Goal: Transaction & Acquisition: Register for event/course

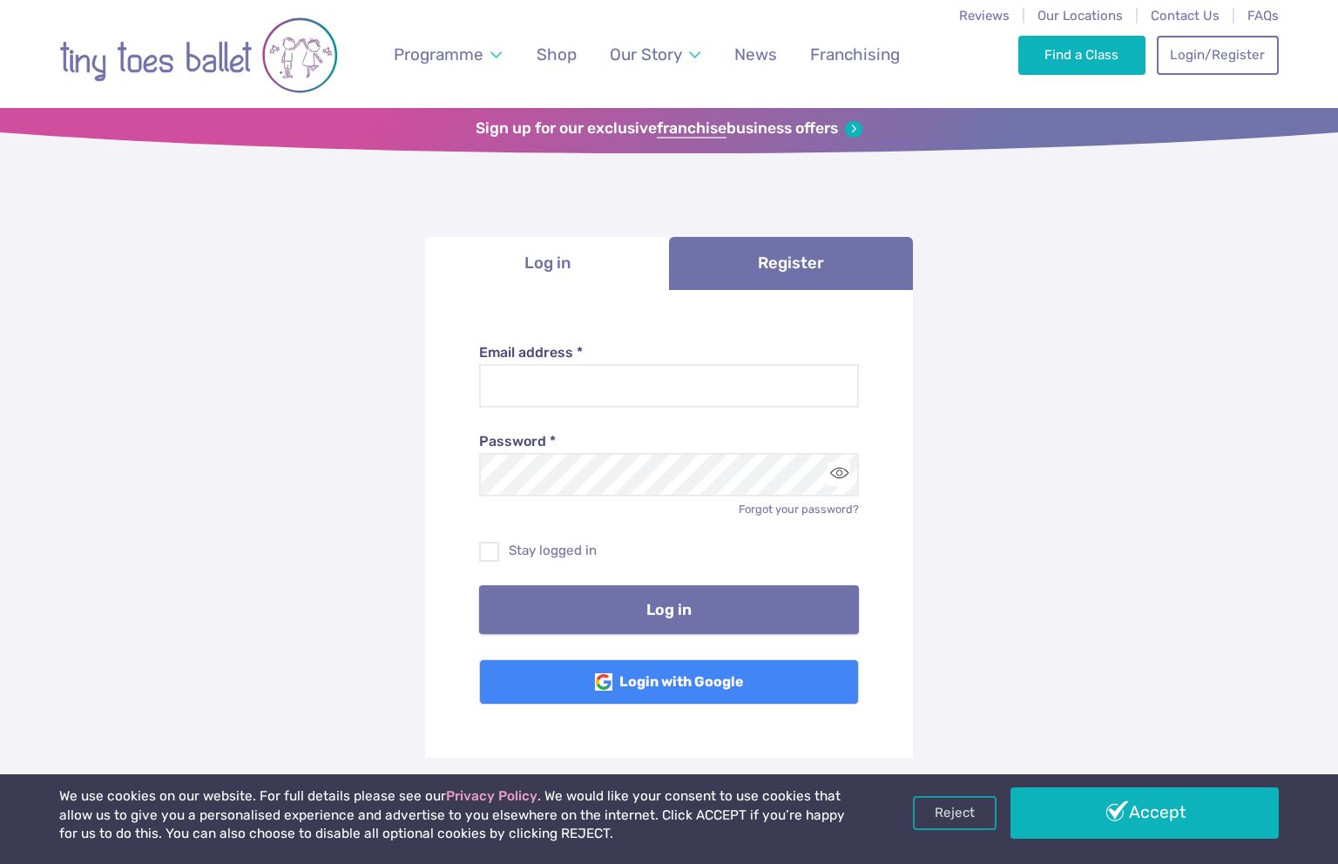
type input "**********"
click at [582, 601] on button "Log in" at bounding box center [669, 610] width 381 height 49
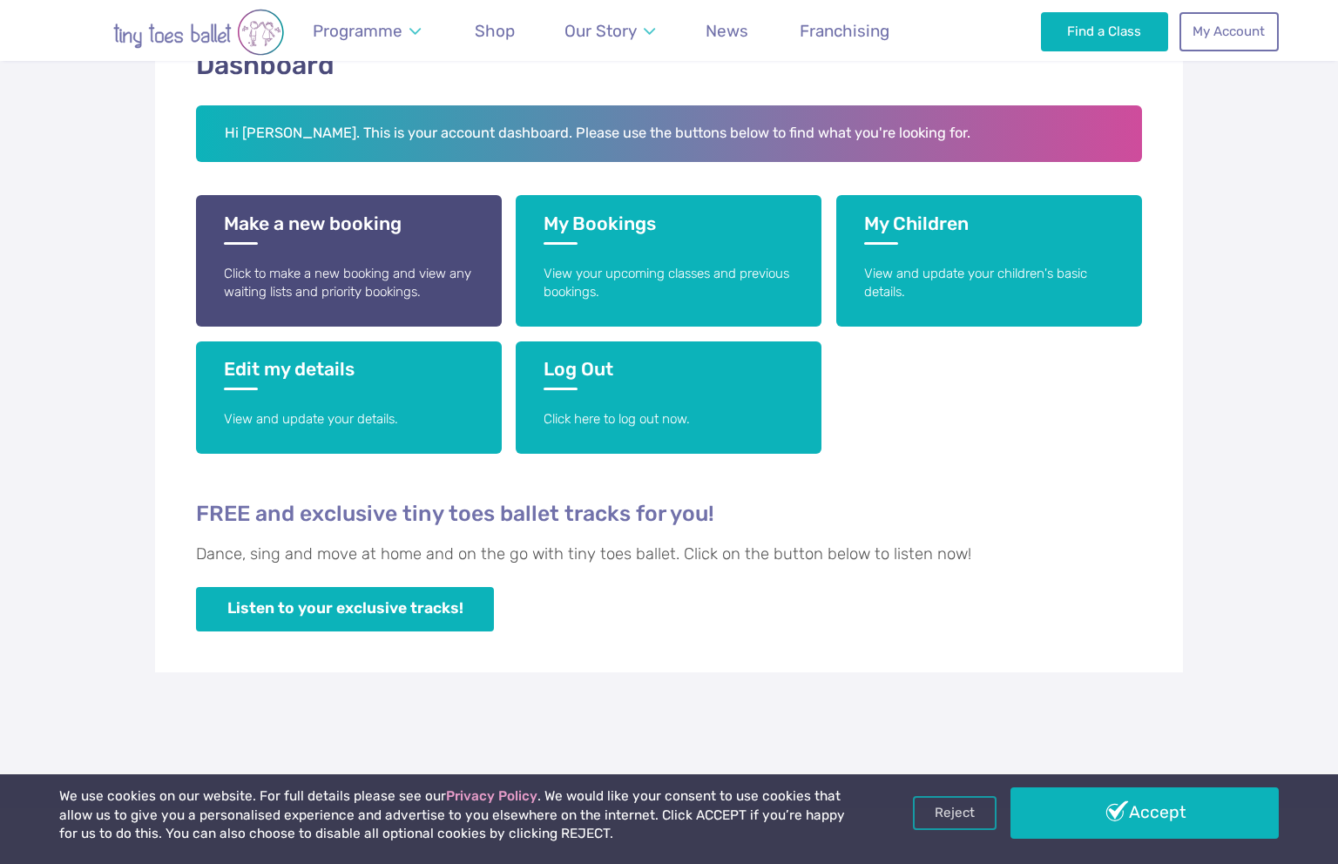
scroll to position [87, 0]
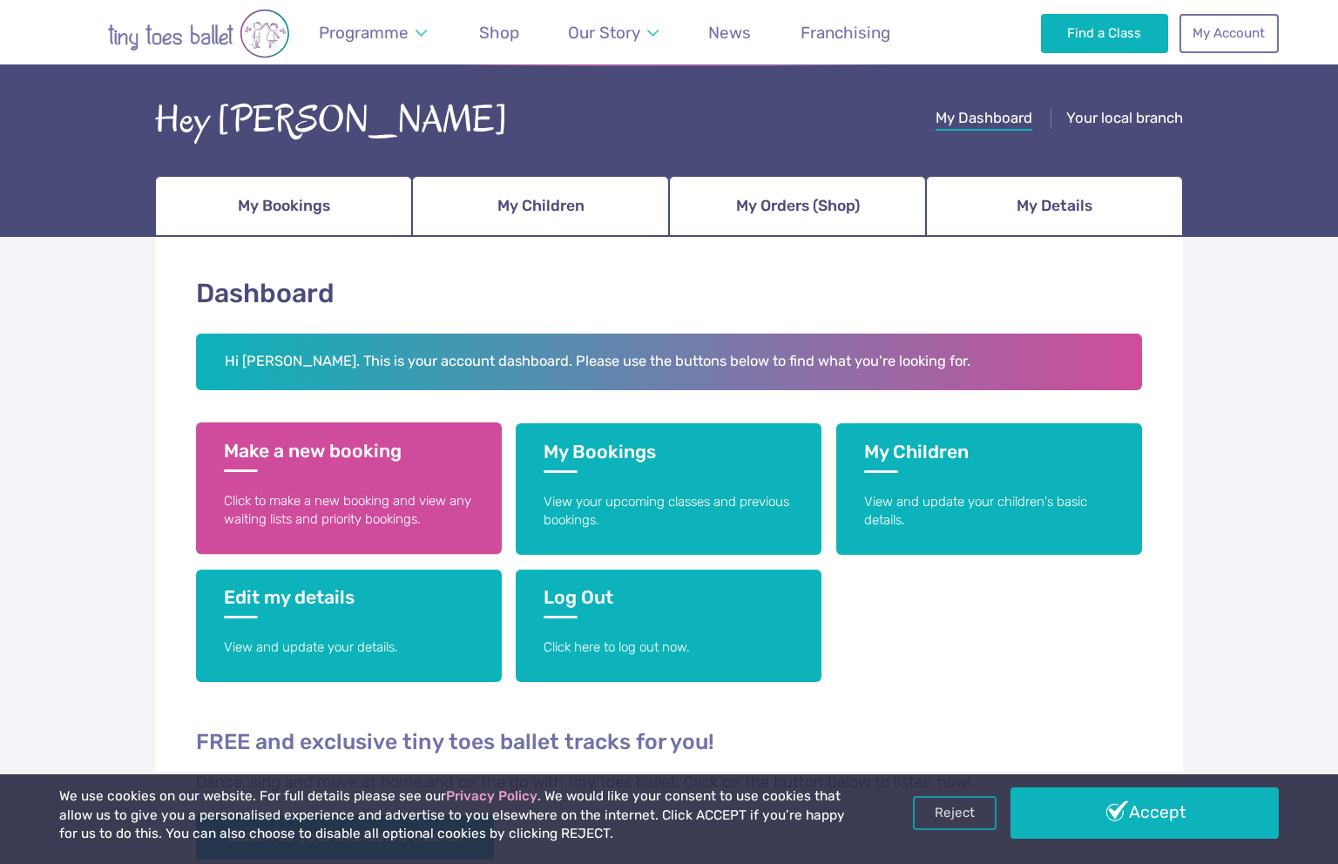
click at [410, 498] on p "Click to make a new booking and view any waiting lists and priority bookings." at bounding box center [349, 510] width 250 height 37
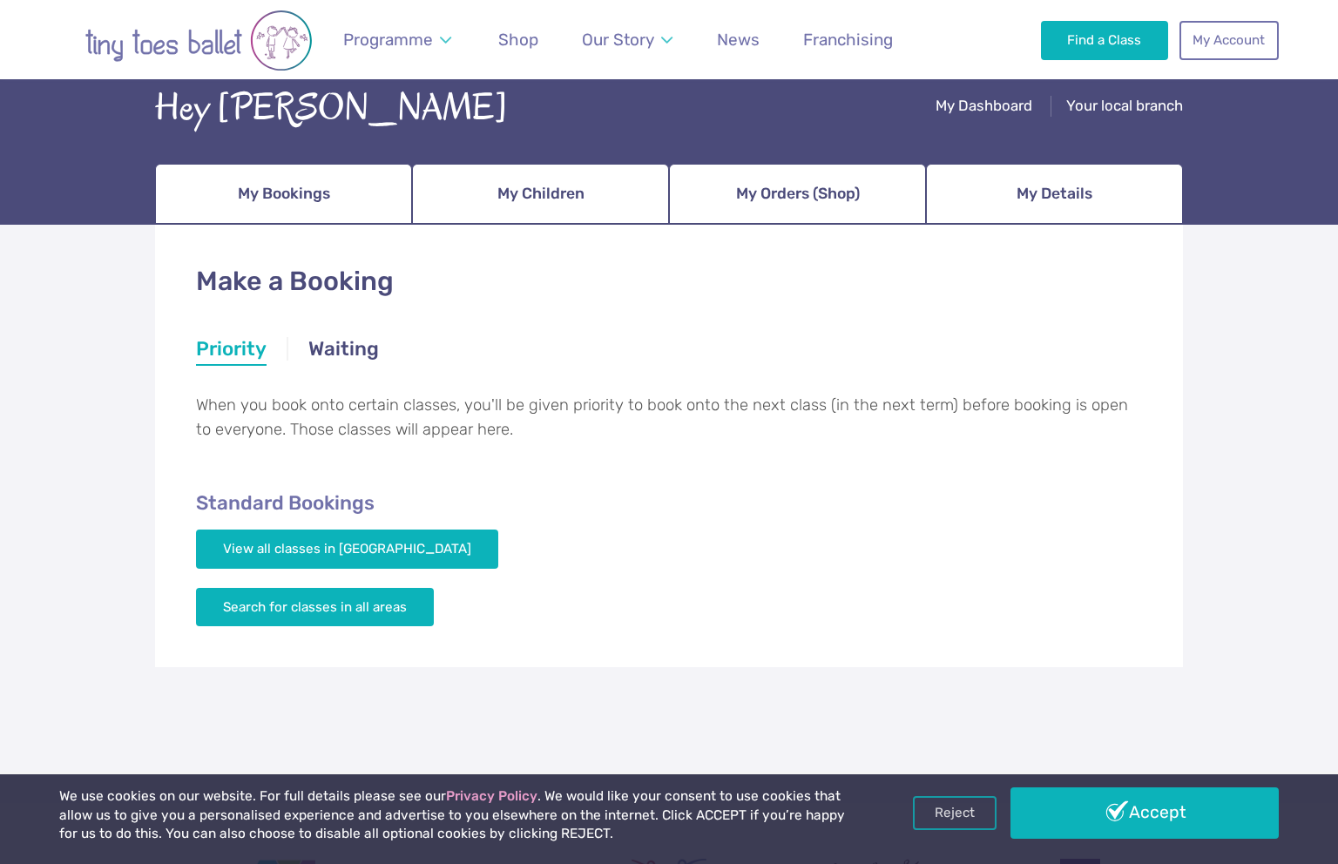
scroll to position [246, 0]
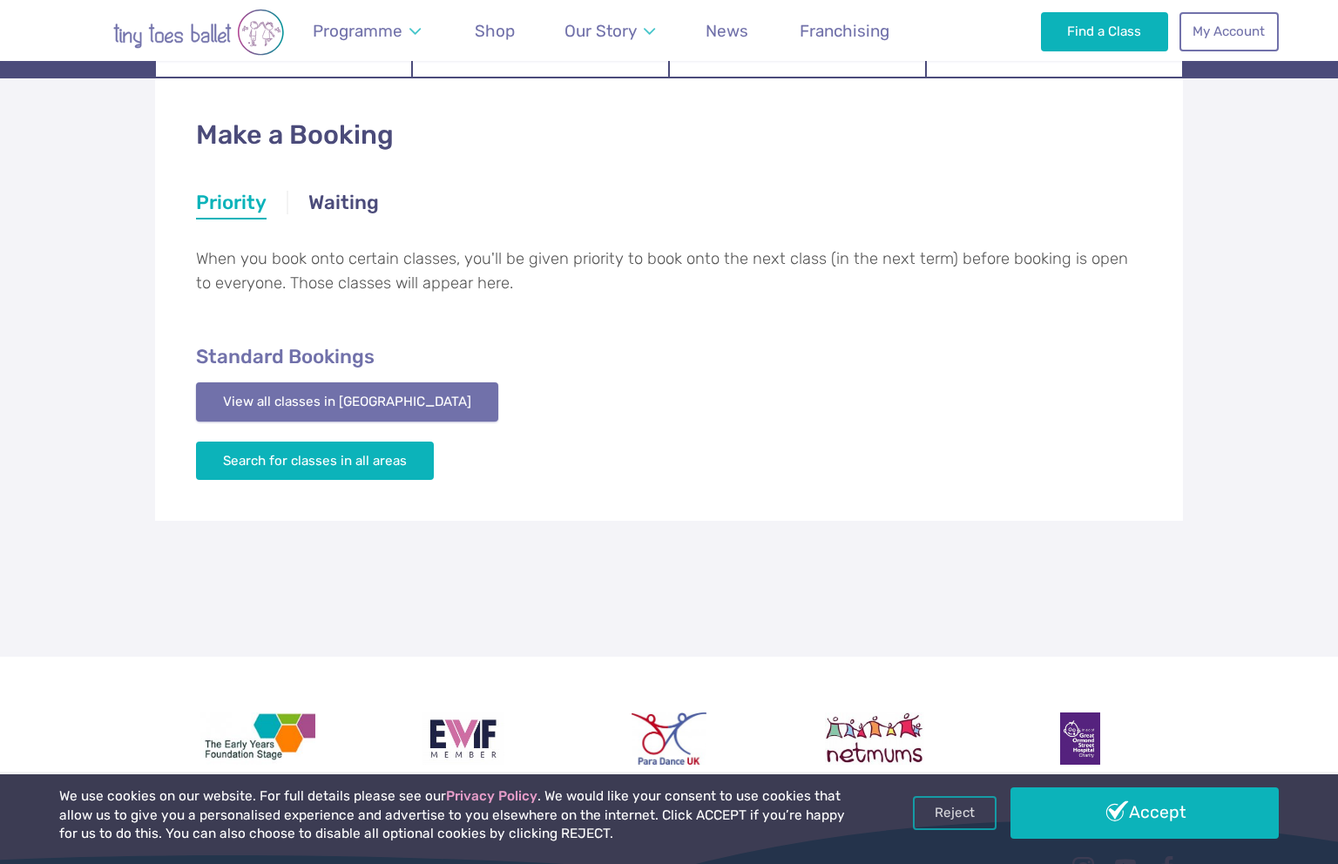
click at [369, 414] on link "View all classes in Cambridge" at bounding box center [347, 402] width 302 height 38
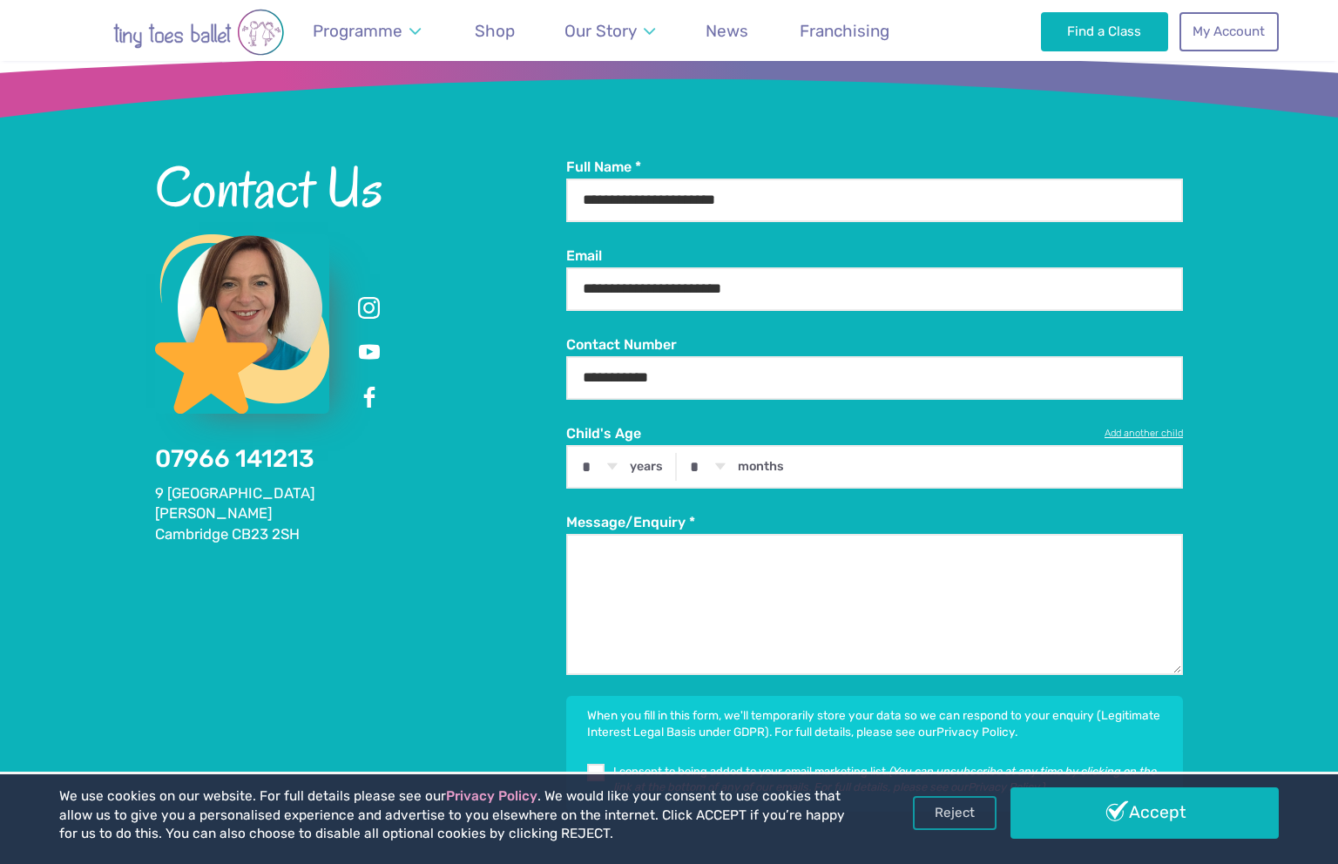
scroll to position [3275, 0]
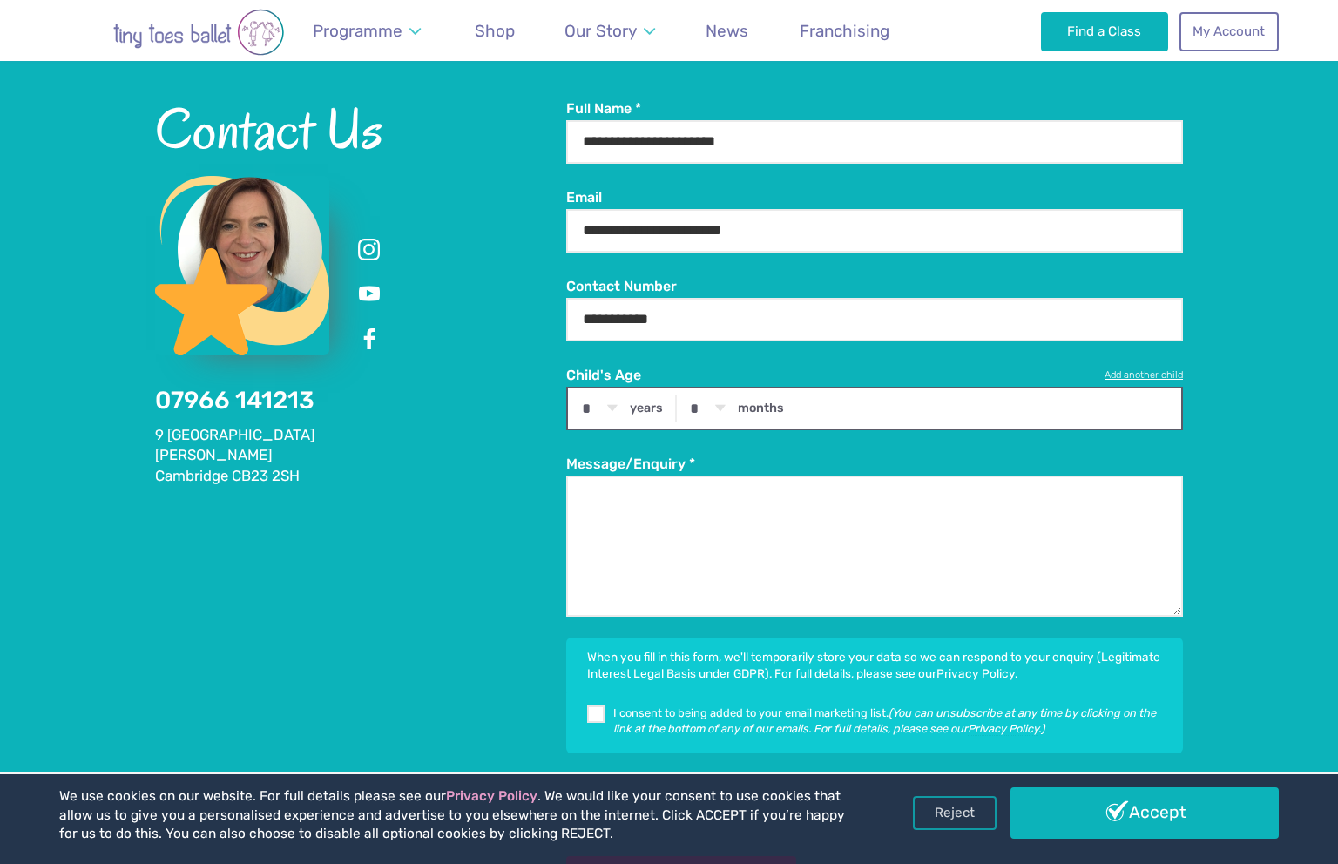
click at [613, 405] on select "* * * * * * * * * * ** ** **" at bounding box center [599, 409] width 54 height 40
select select "*"
click at [721, 410] on select "* * * * * * * * * * ** **" at bounding box center [708, 409] width 54 height 40
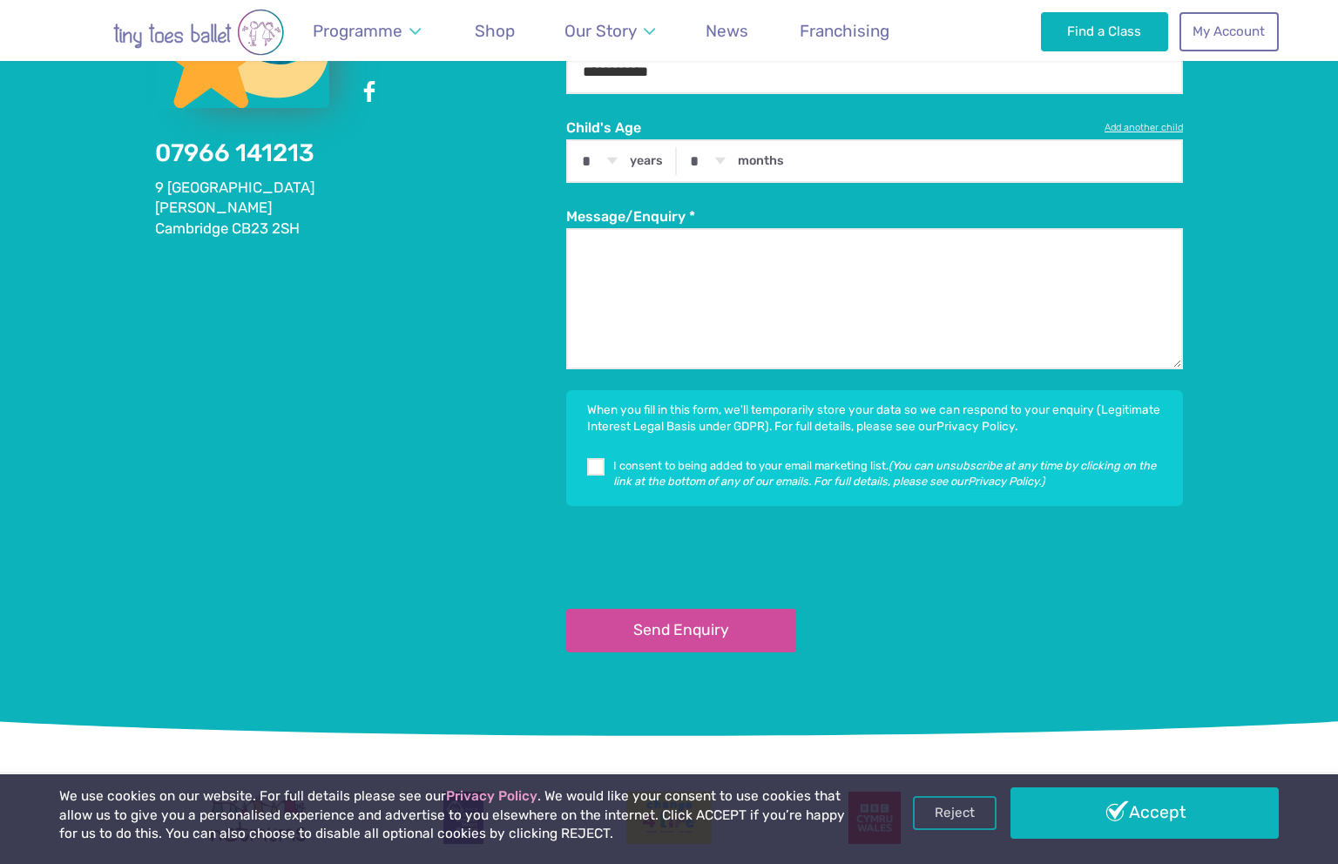
scroll to position [3546, 0]
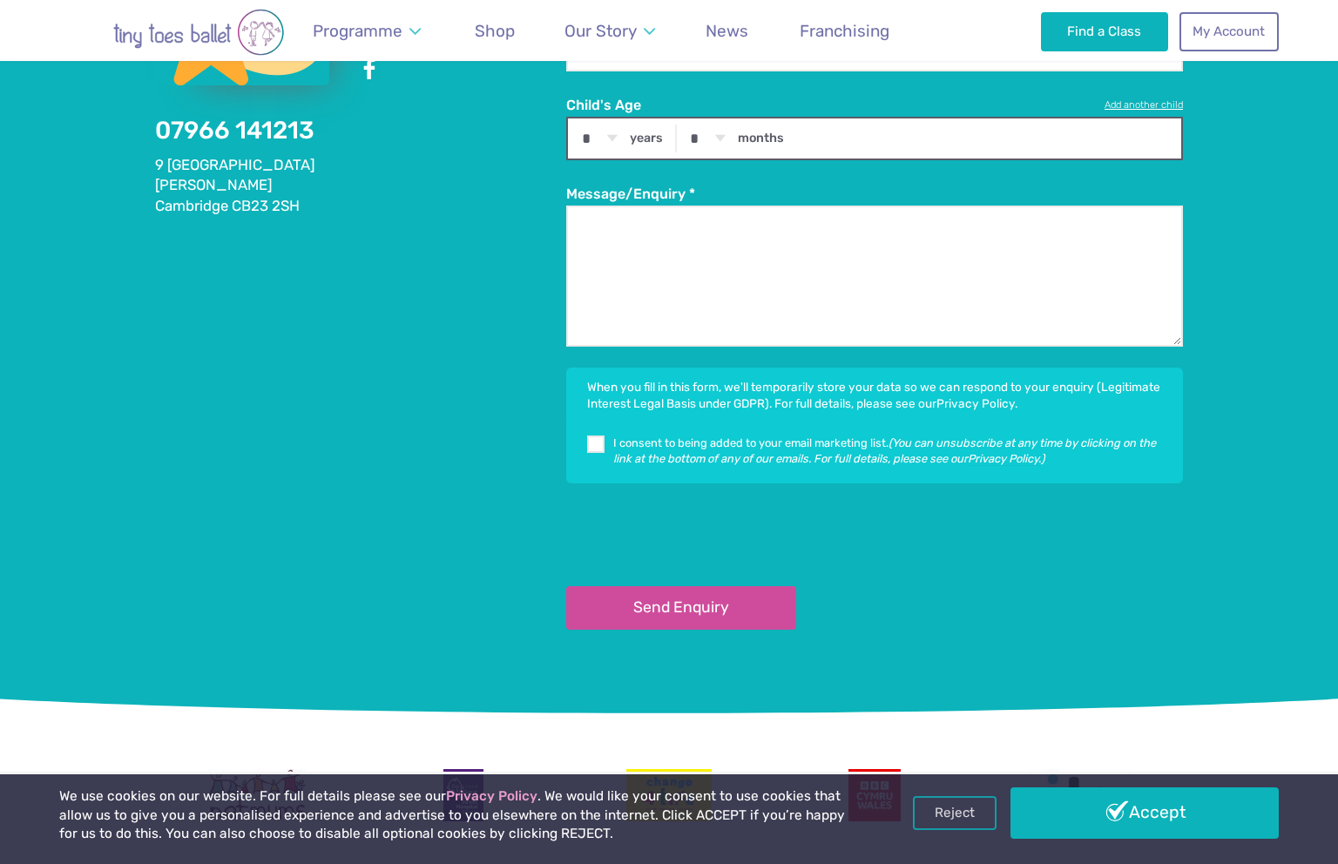
click at [720, 132] on select "* * * * * * * * * * ** **" at bounding box center [708, 139] width 54 height 40
select select "*"
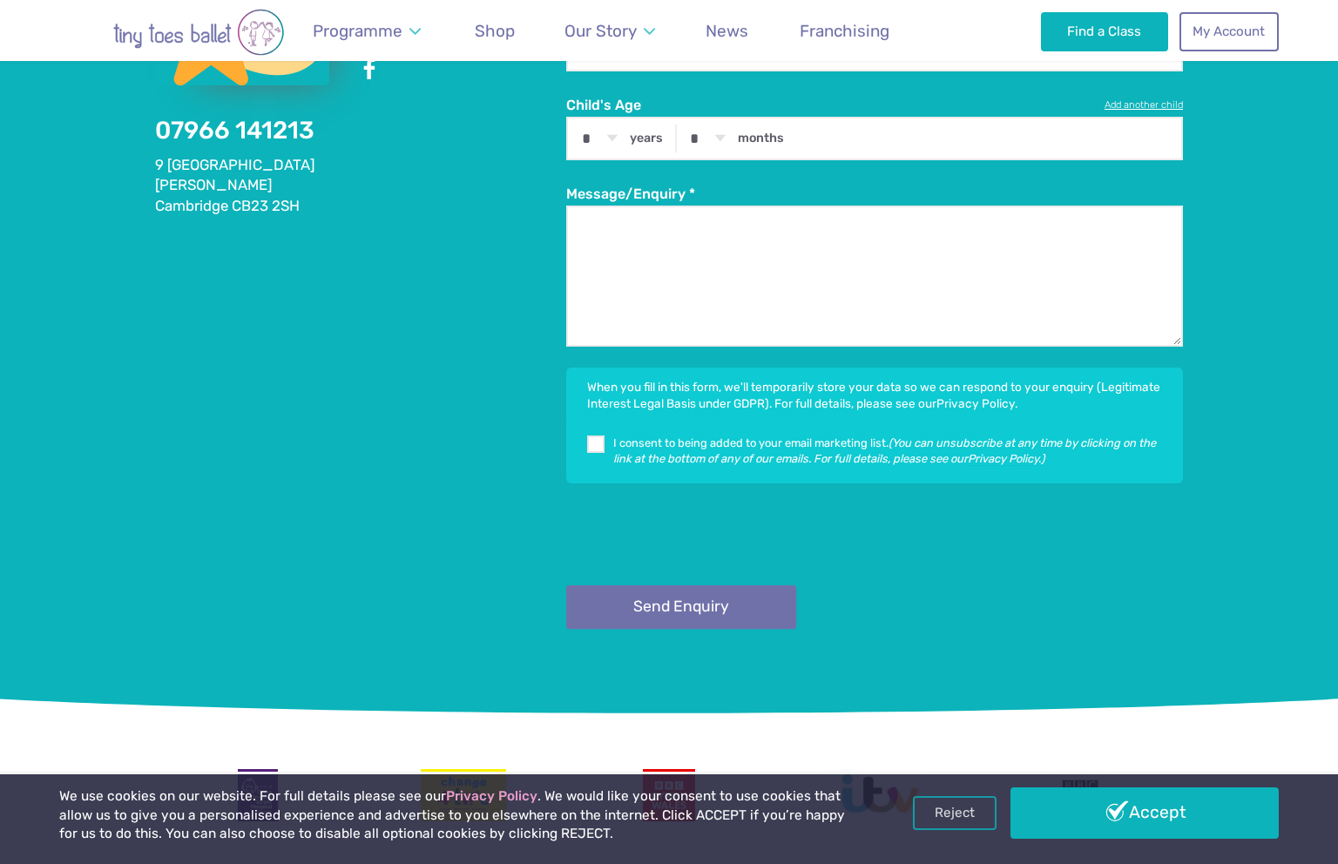
click at [664, 619] on button "Send Enquiry" at bounding box center [681, 608] width 230 height 44
click at [685, 608] on button "Send Enquiry" at bounding box center [681, 608] width 230 height 44
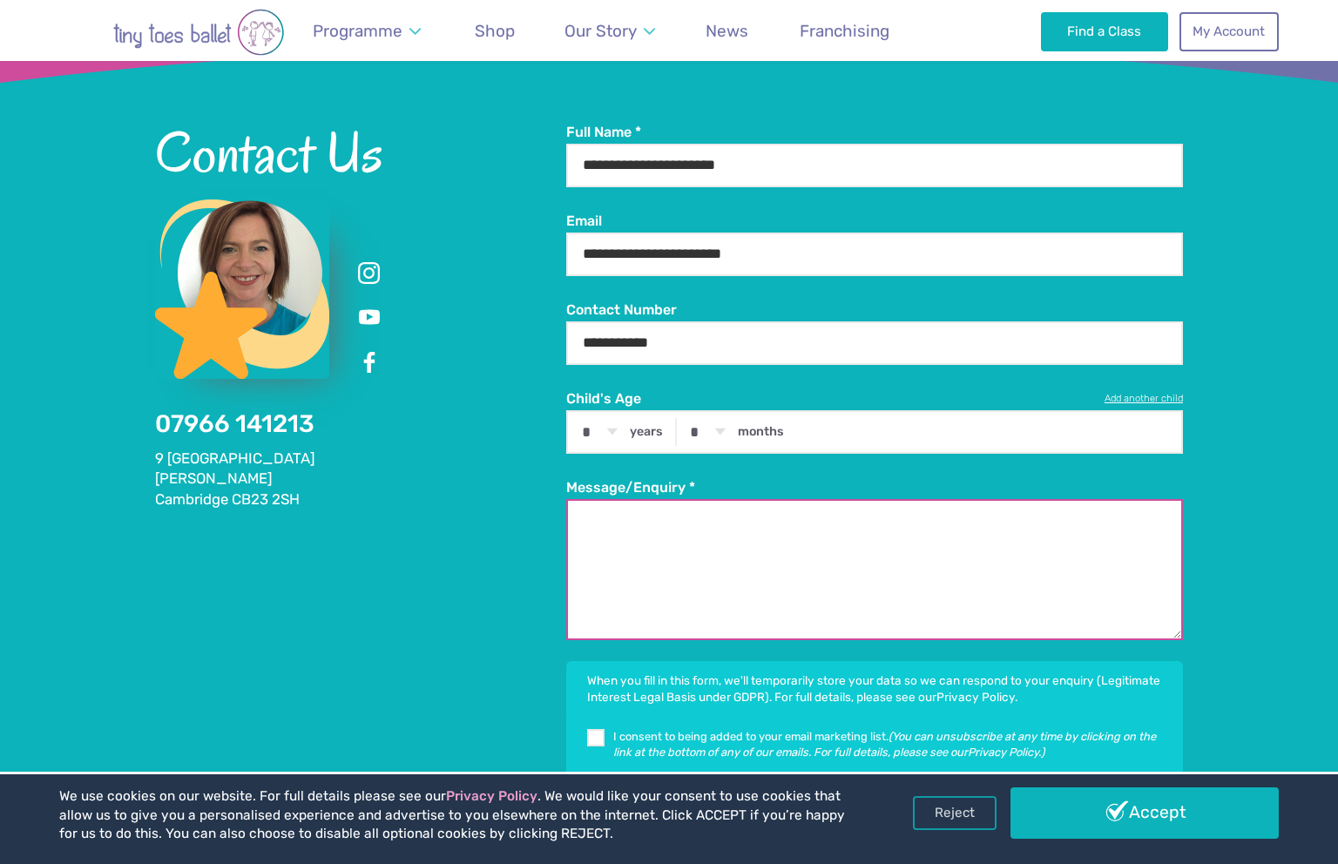
scroll to position [2898, 0]
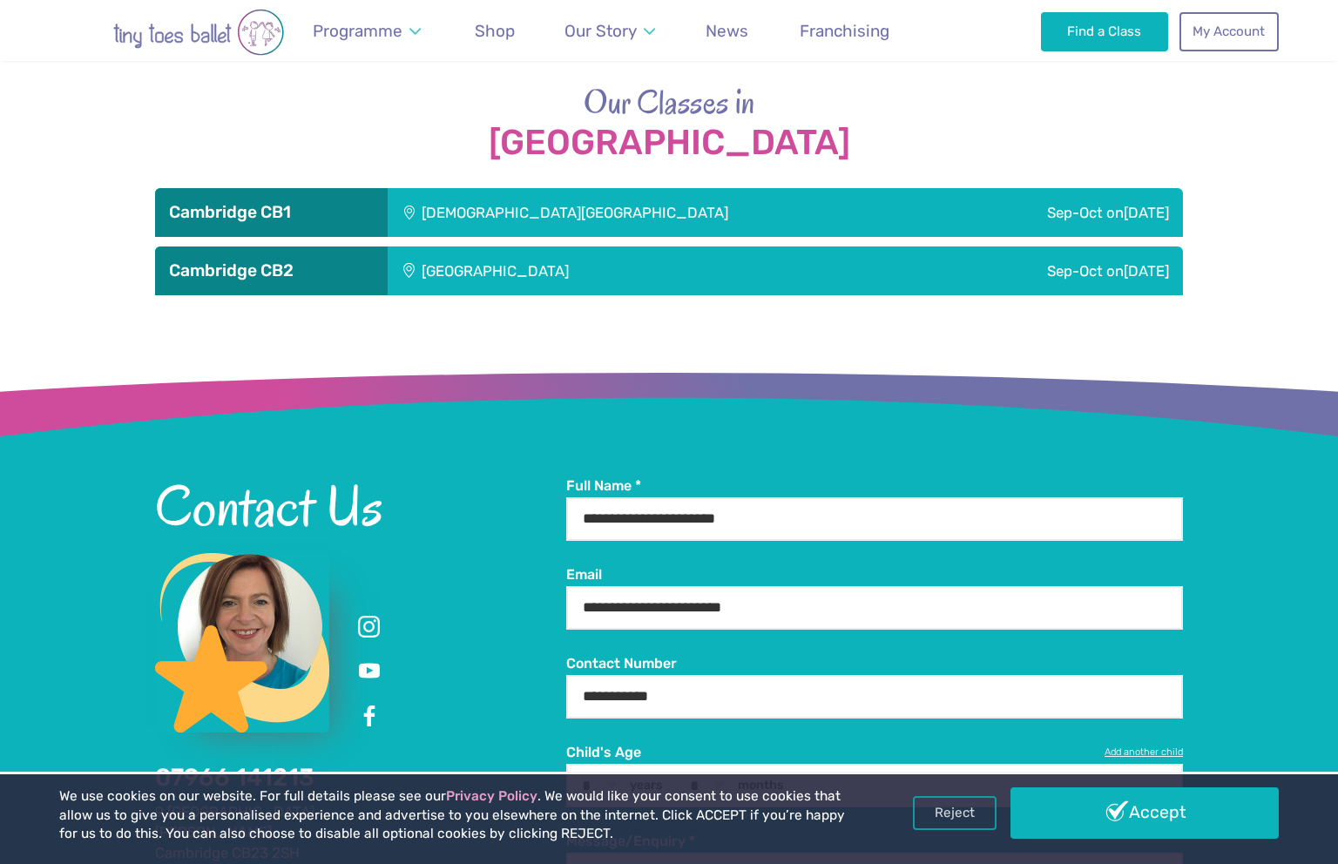
click at [947, 207] on div "Sep-Oct on Friday" at bounding box center [1065, 212] width 236 height 49
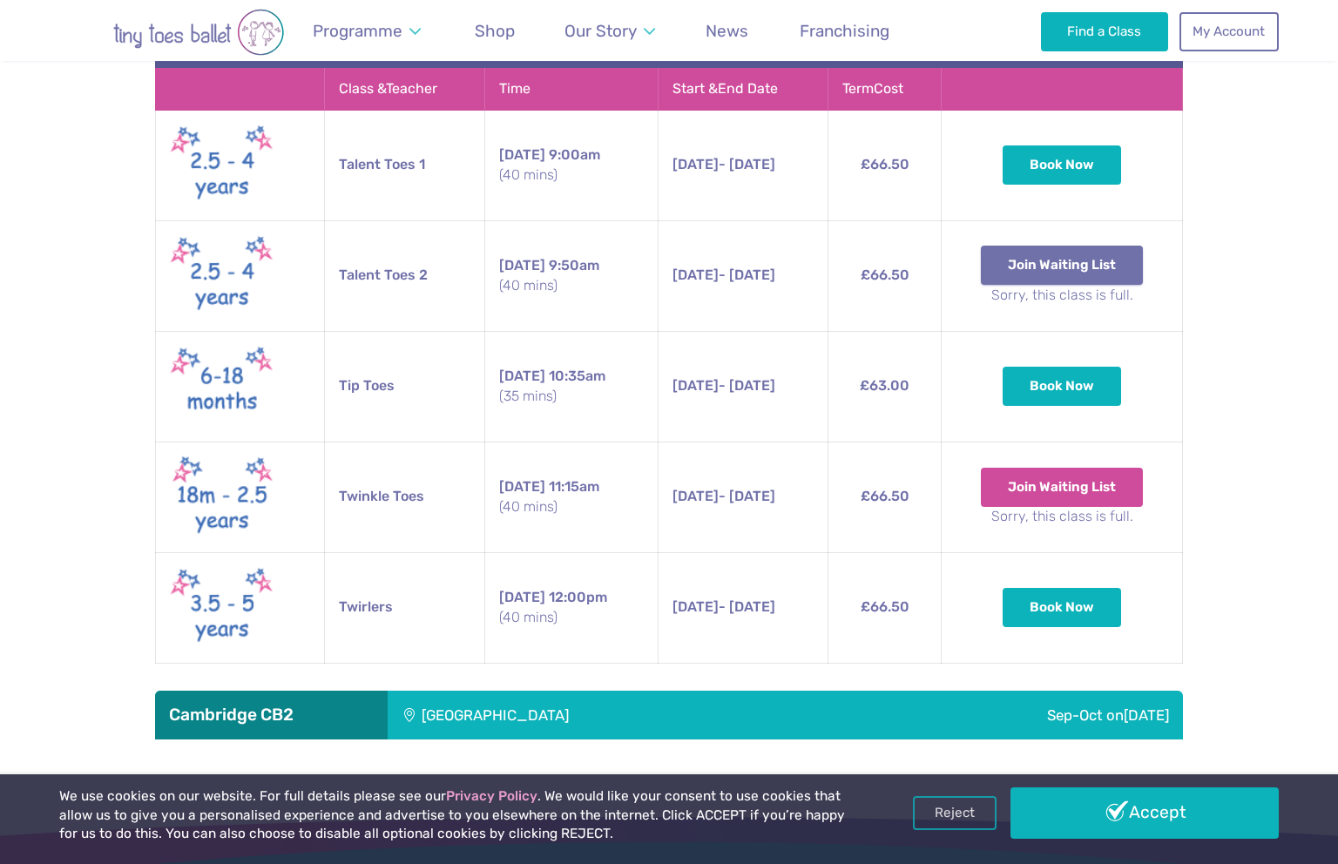
scroll to position [3138, 0]
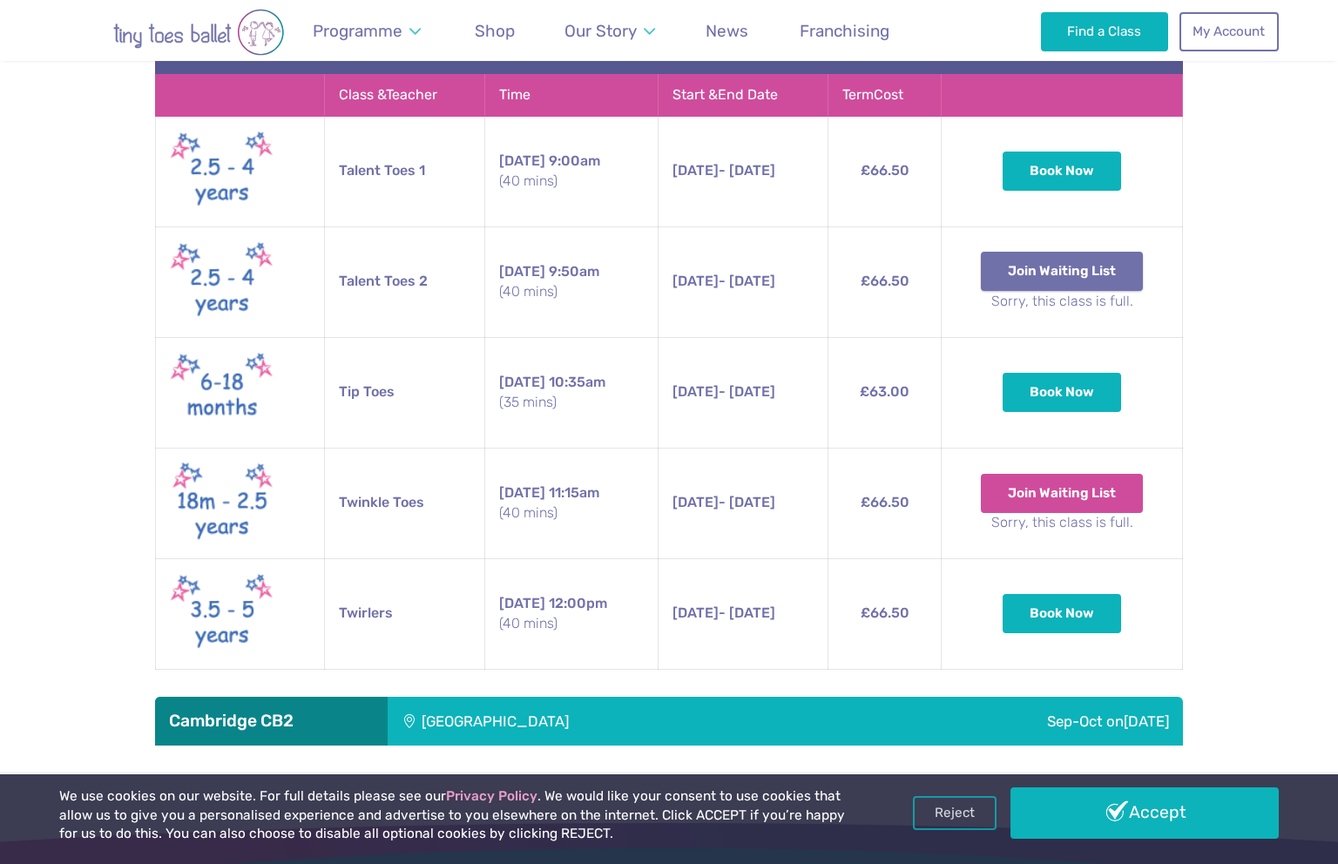
click at [1086, 272] on button "Join Waiting List" at bounding box center [1062, 271] width 162 height 38
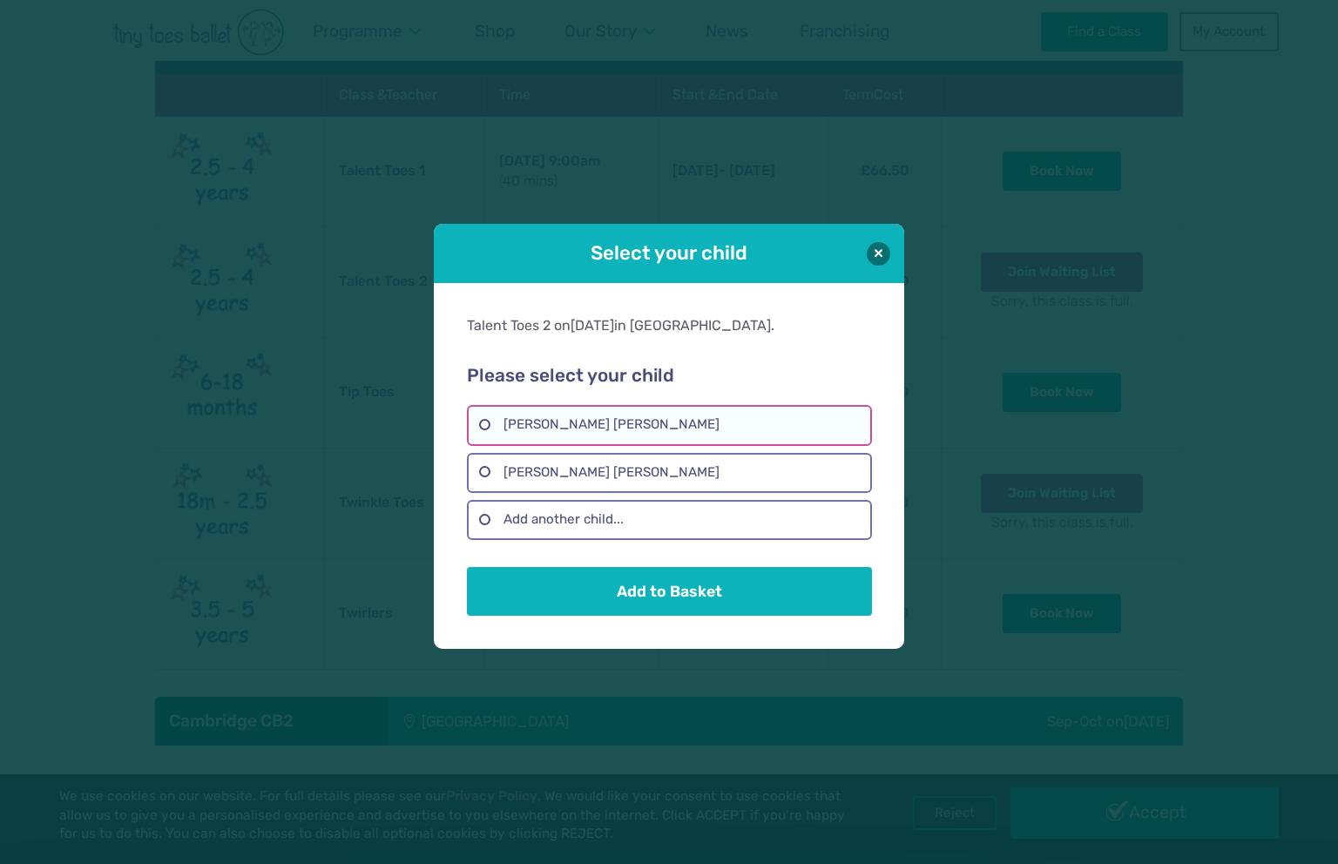
click at [630, 427] on label "Eva Liv Polgovsky Corless" at bounding box center [669, 425] width 404 height 40
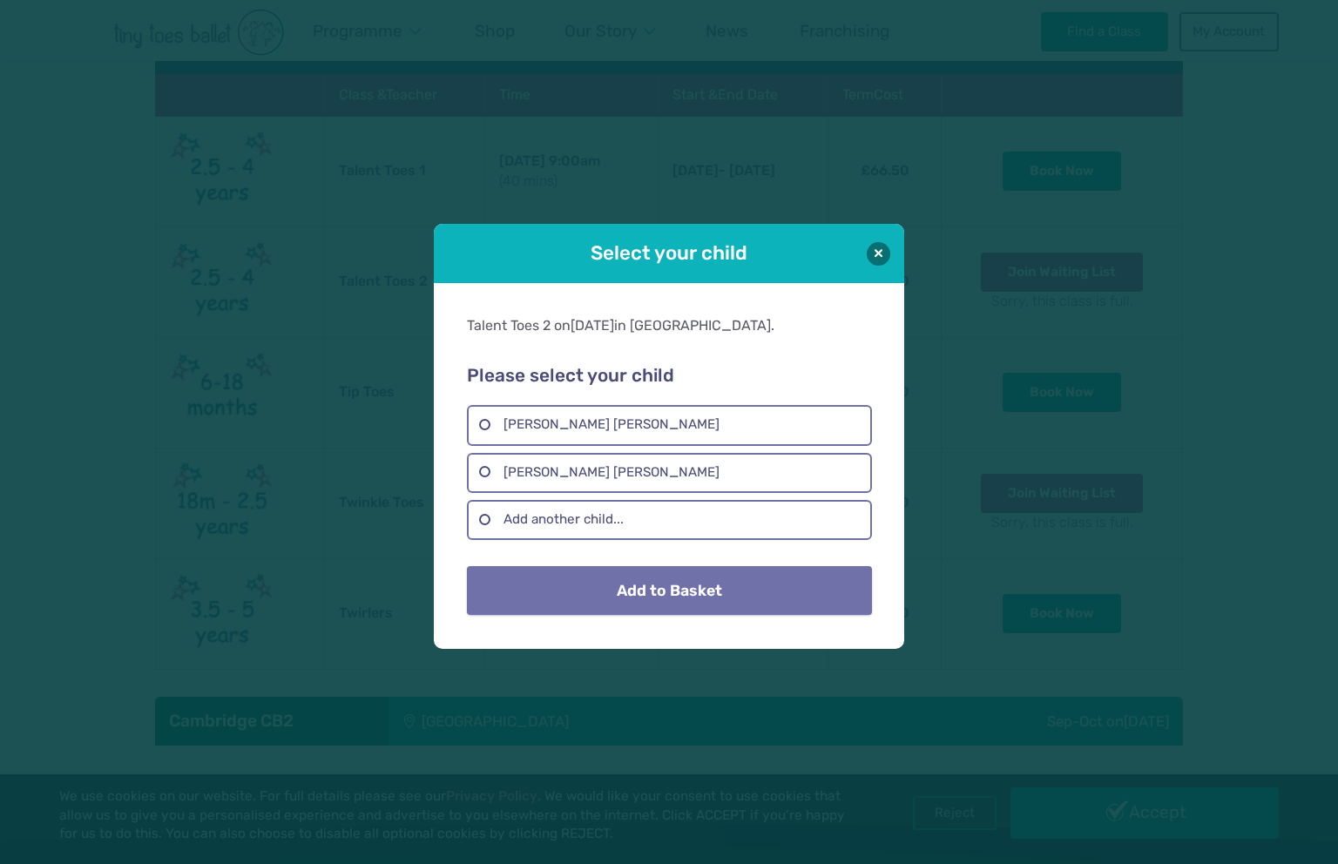
click at [710, 599] on button "Add to Basket" at bounding box center [669, 590] width 404 height 49
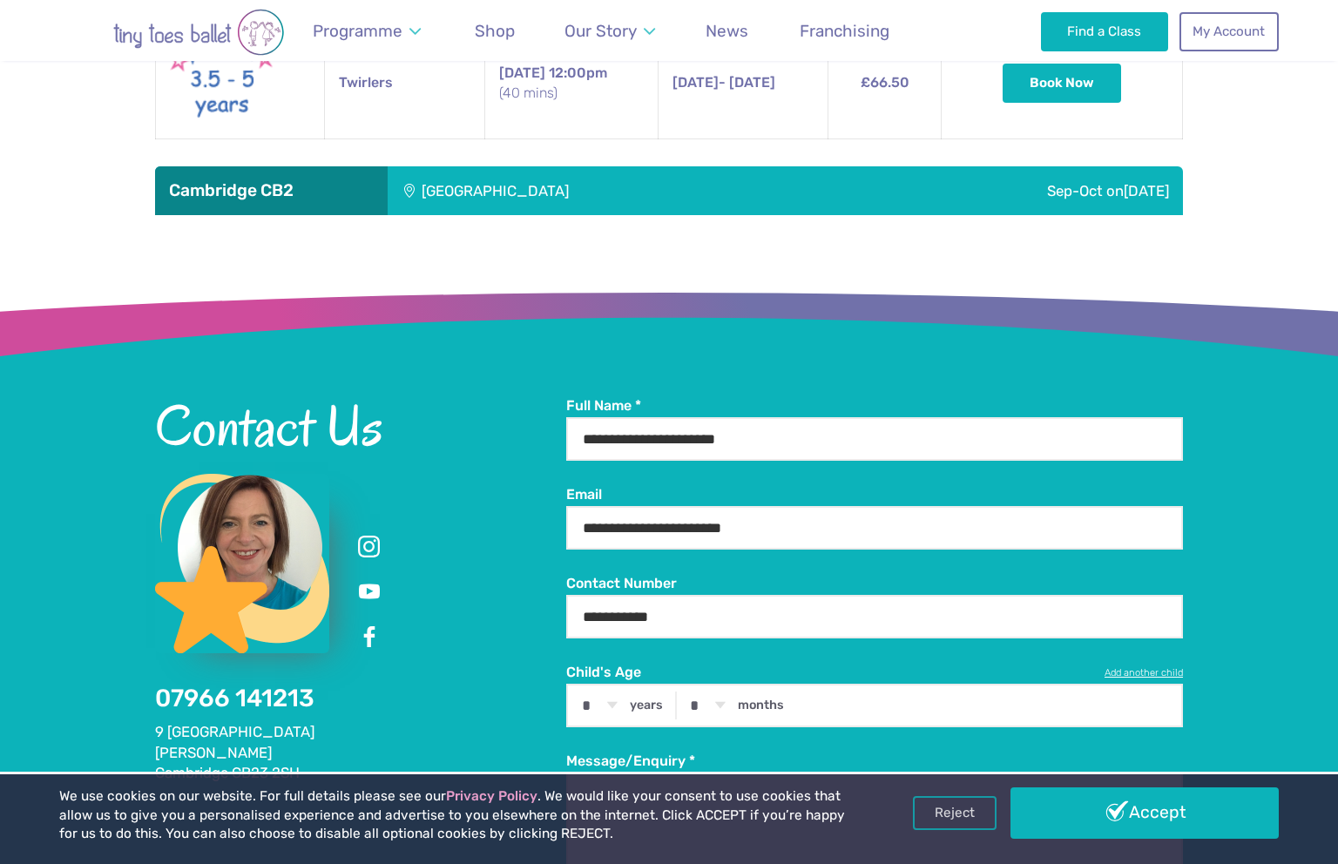
scroll to position [3620, 0]
